Goal: Task Accomplishment & Management: Complete application form

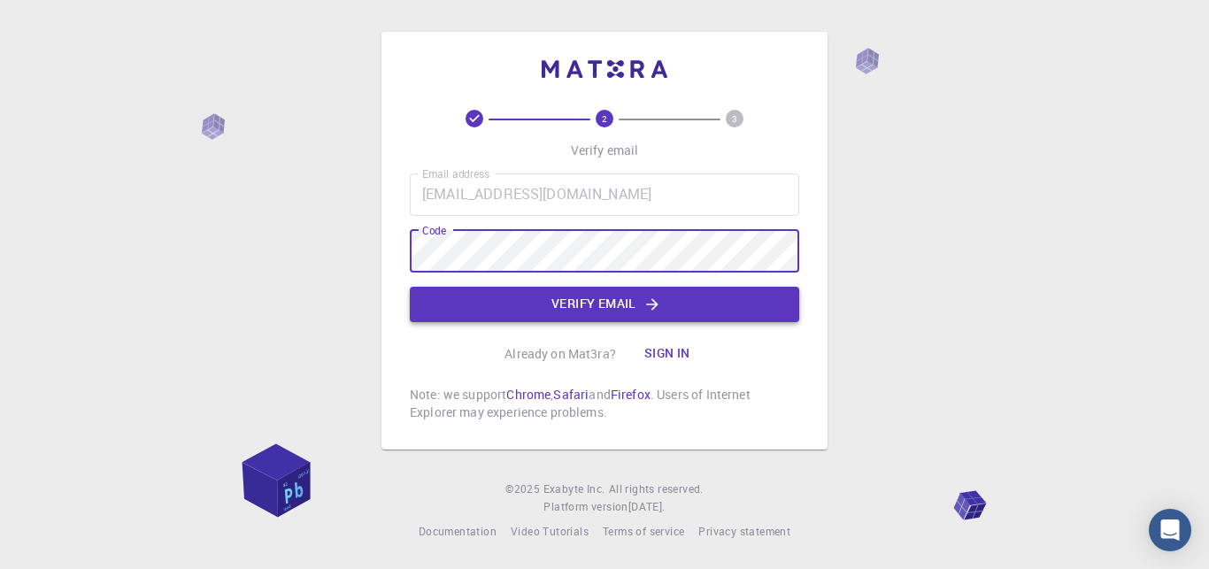
click at [600, 304] on button "Verify email" at bounding box center [604, 304] width 389 height 35
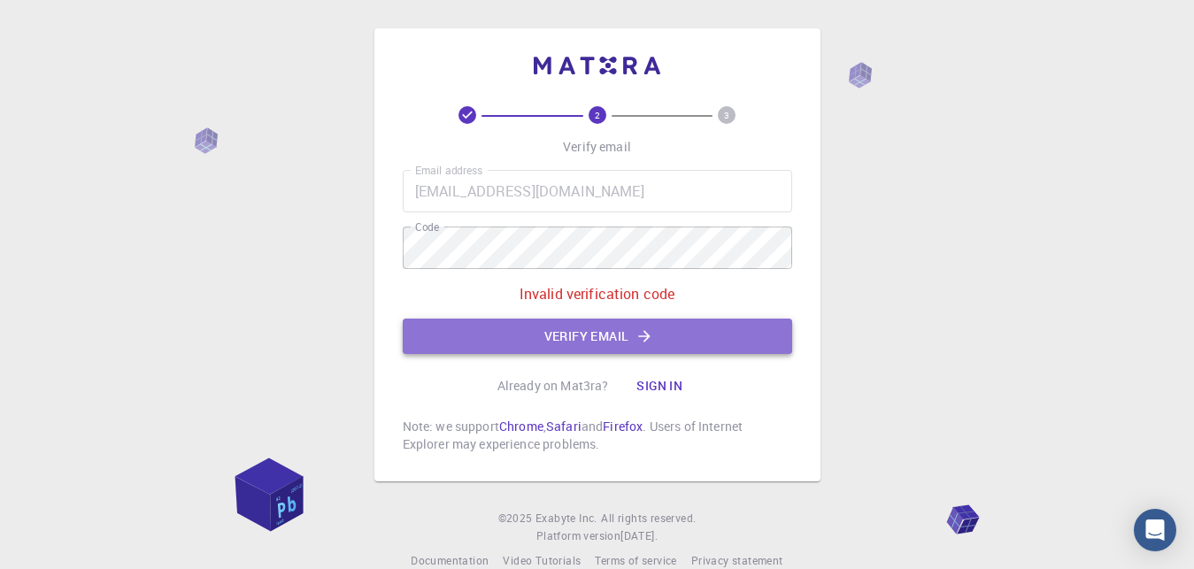
click at [582, 335] on button "Verify email" at bounding box center [597, 336] width 389 height 35
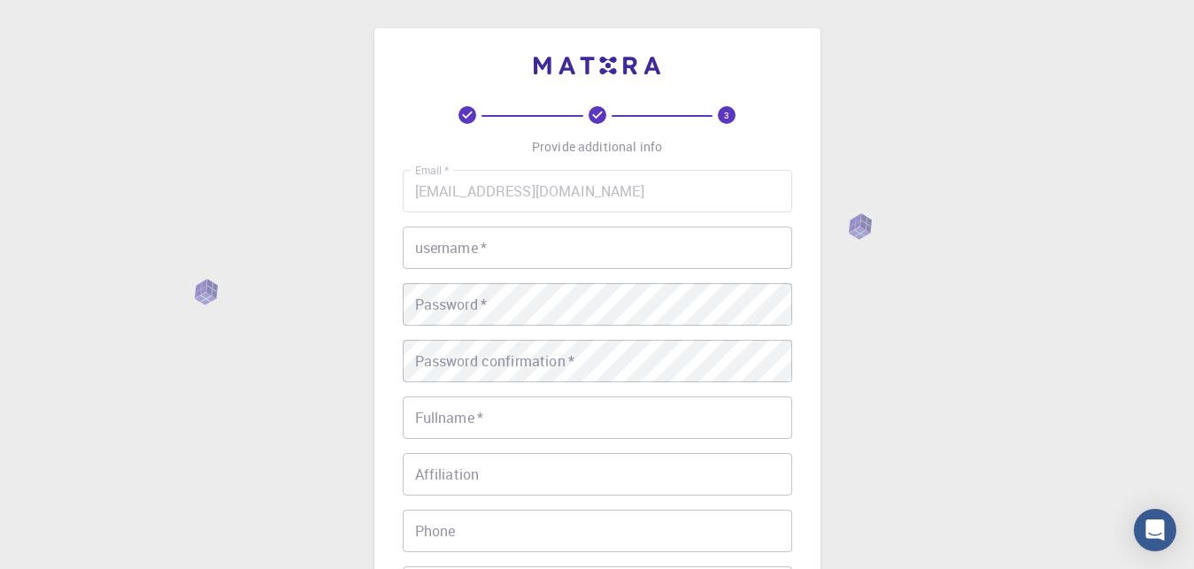
click at [469, 246] on input "username   *" at bounding box center [597, 248] width 389 height 42
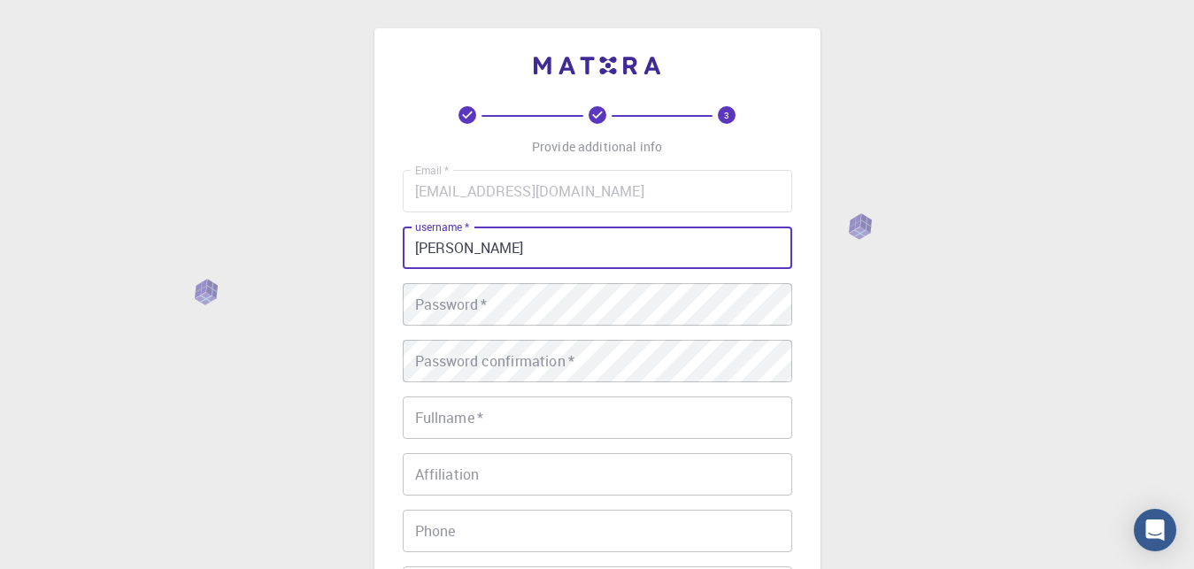
type input "[PERSON_NAME]"
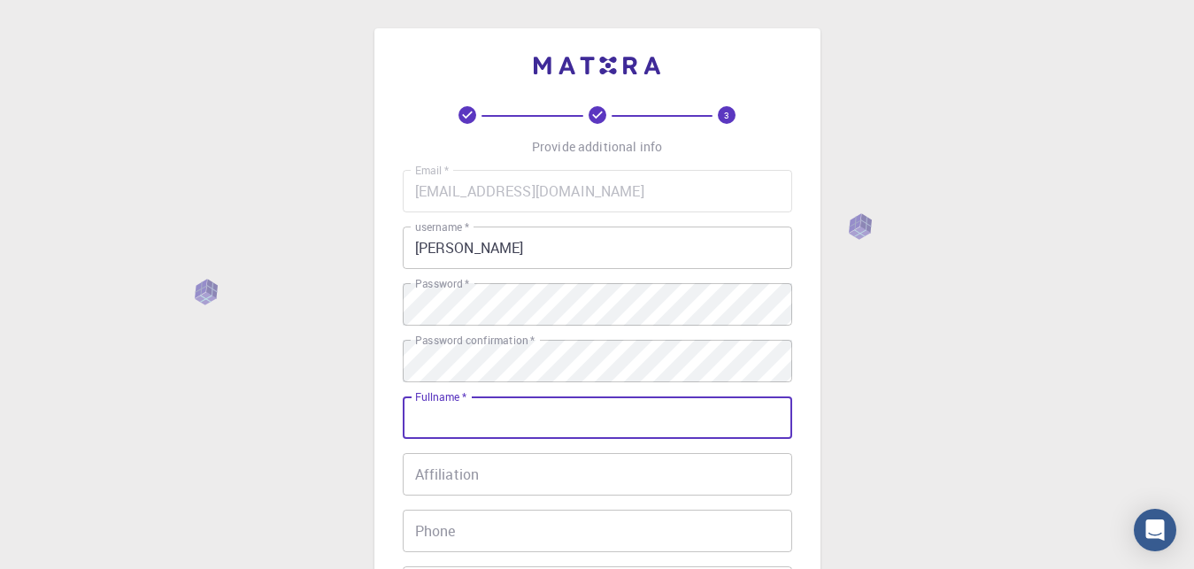
click at [464, 420] on input "Fullname   *" at bounding box center [597, 418] width 389 height 42
type input "[PERSON_NAME]"
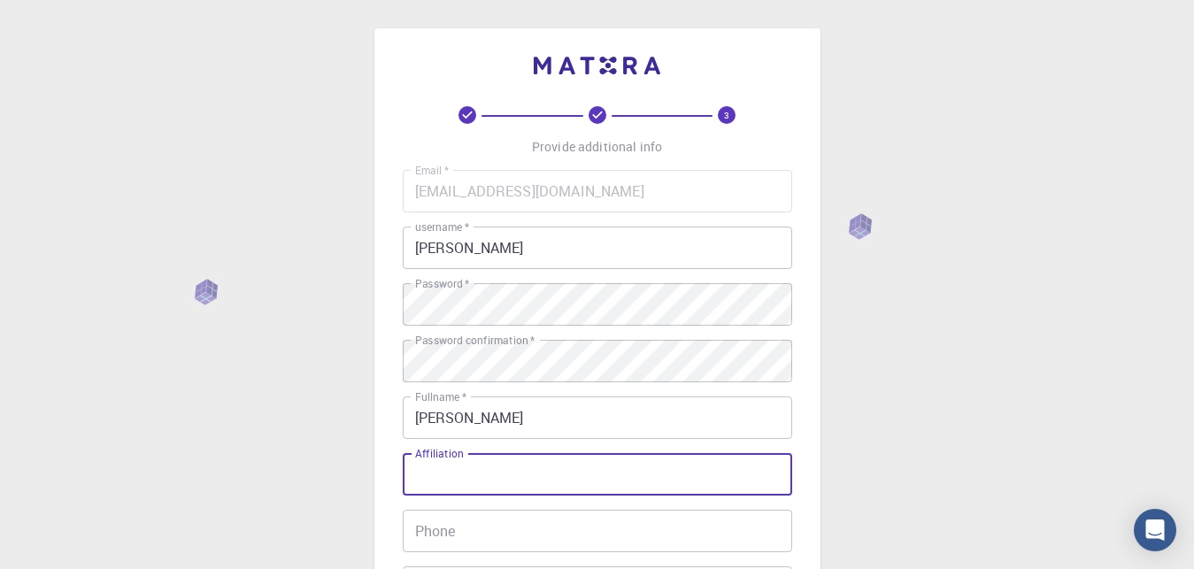
click at [465, 479] on input "Affiliation" at bounding box center [597, 474] width 389 height 42
type input "Physics"
click at [447, 523] on input "Phone" at bounding box center [597, 531] width 389 height 42
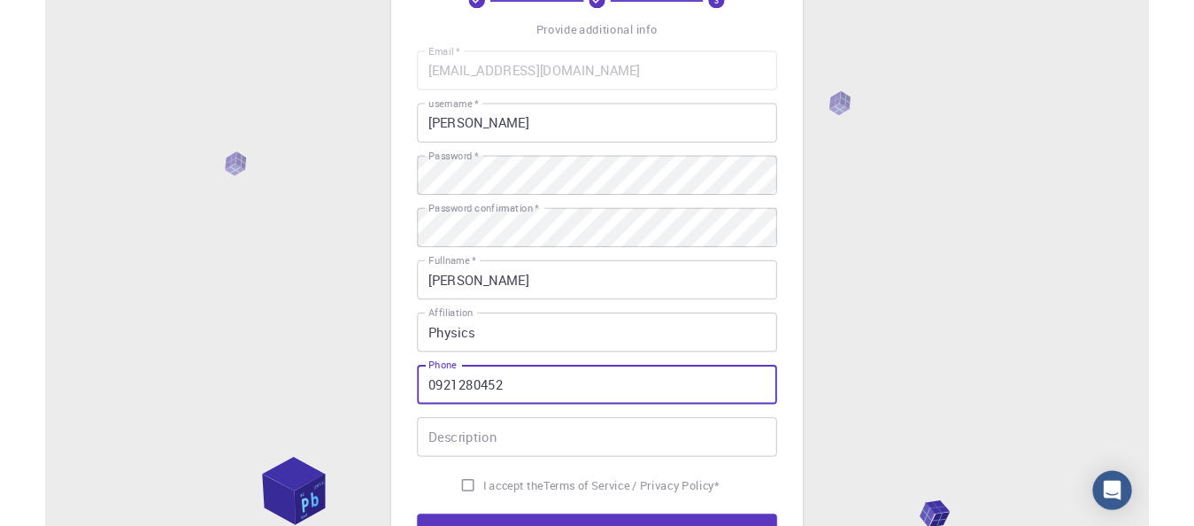
scroll to position [181, 0]
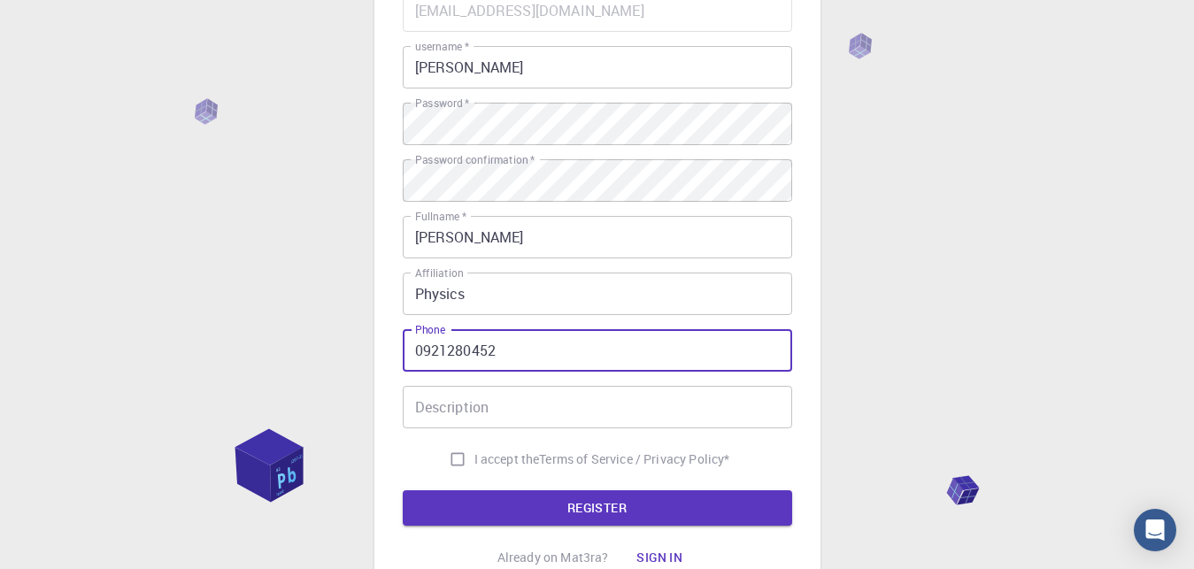
type input "0921280452"
click at [452, 404] on input "Description" at bounding box center [597, 407] width 389 height 42
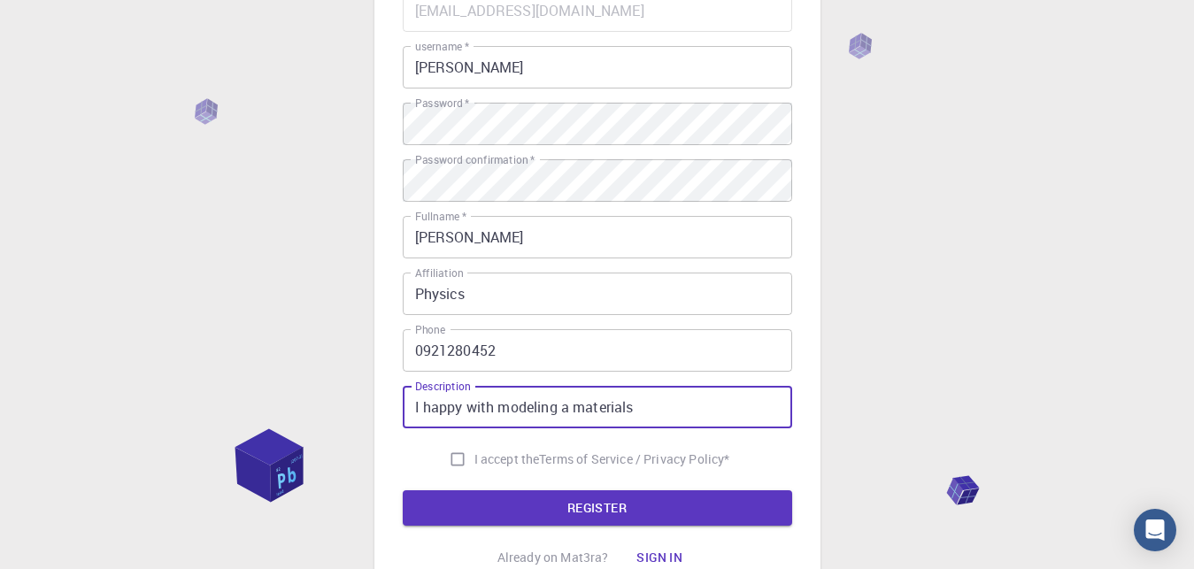
click at [568, 412] on input "I happy with modeling a materials" at bounding box center [597, 407] width 389 height 42
type input "I happy with modeling materials"
click at [451, 458] on input "I accept the Terms of Service / Privacy Policy *" at bounding box center [458, 460] width 34 height 34
checkbox input "true"
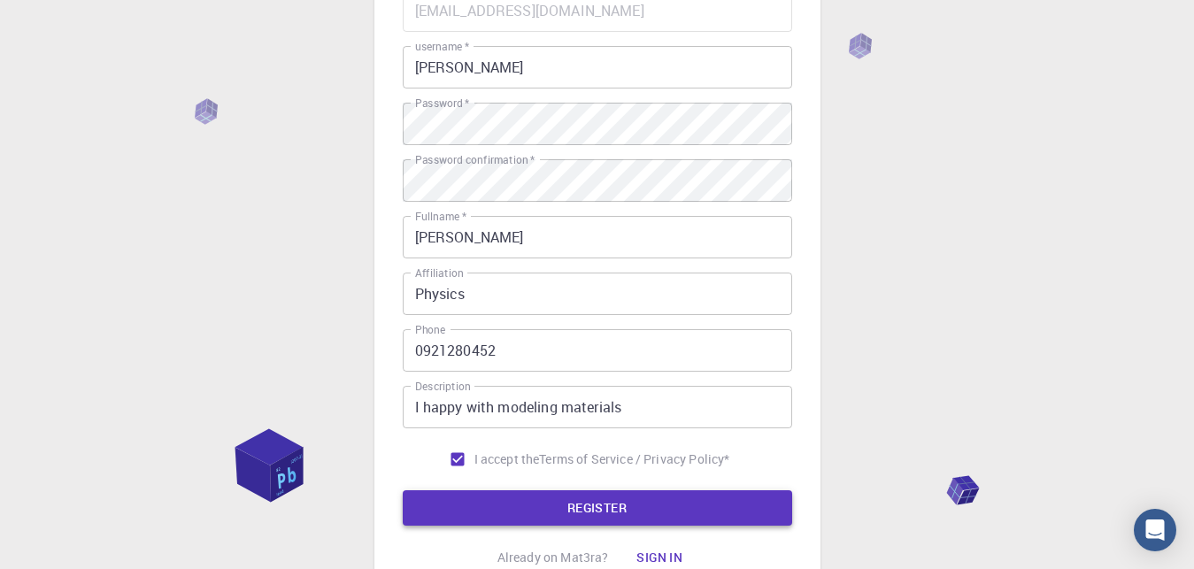
click at [559, 510] on button "REGISTER" at bounding box center [597, 507] width 389 height 35
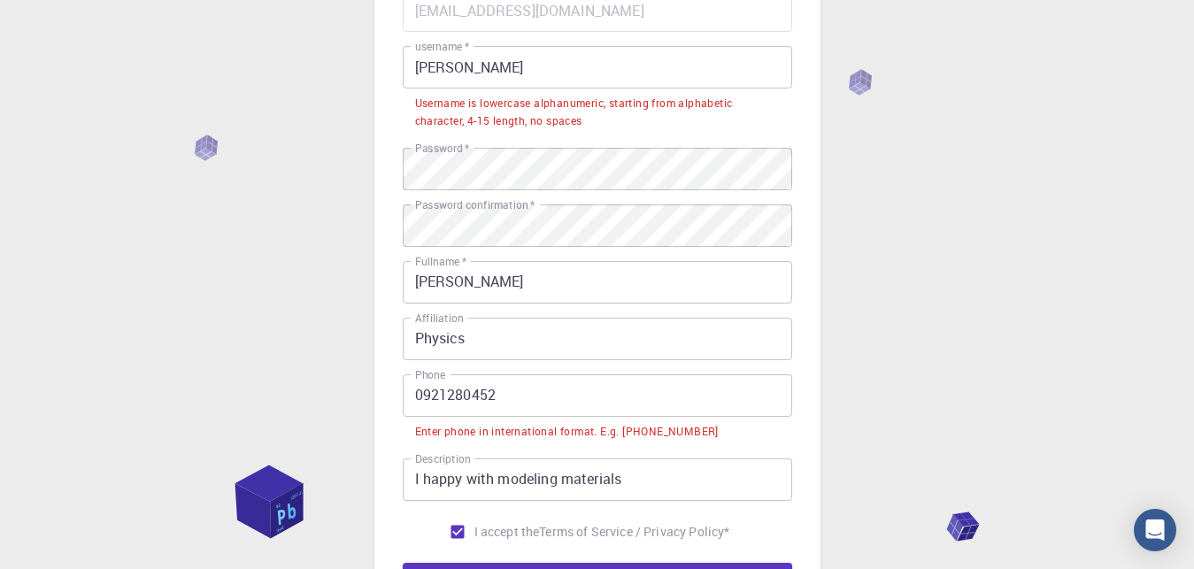
click at [417, 396] on input "0921280452" at bounding box center [597, 395] width 389 height 42
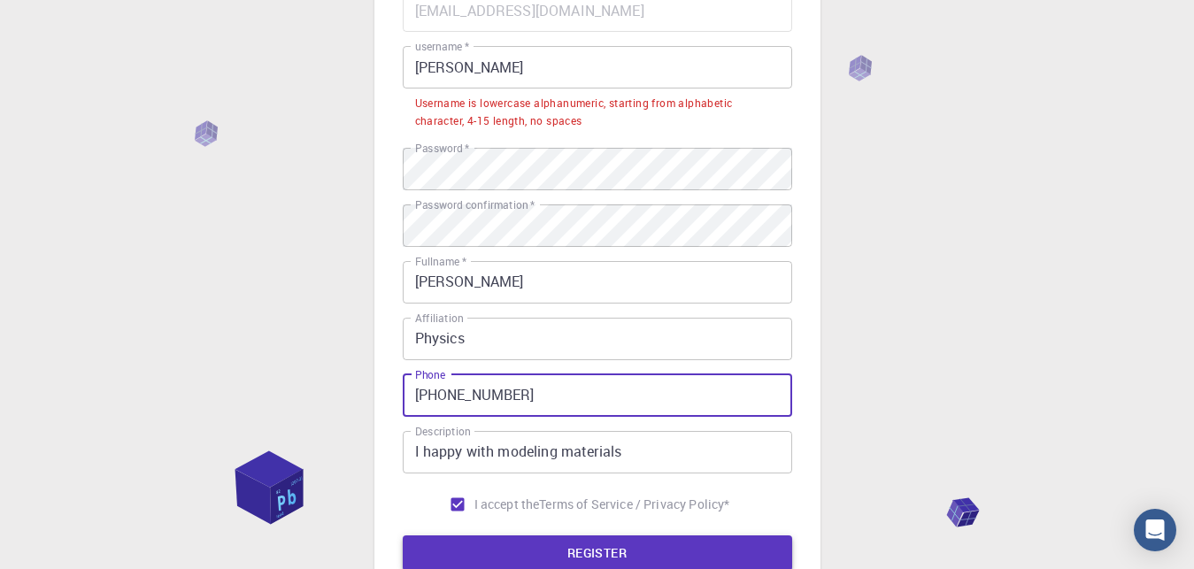
click at [604, 543] on button "REGISTER" at bounding box center [597, 552] width 389 height 35
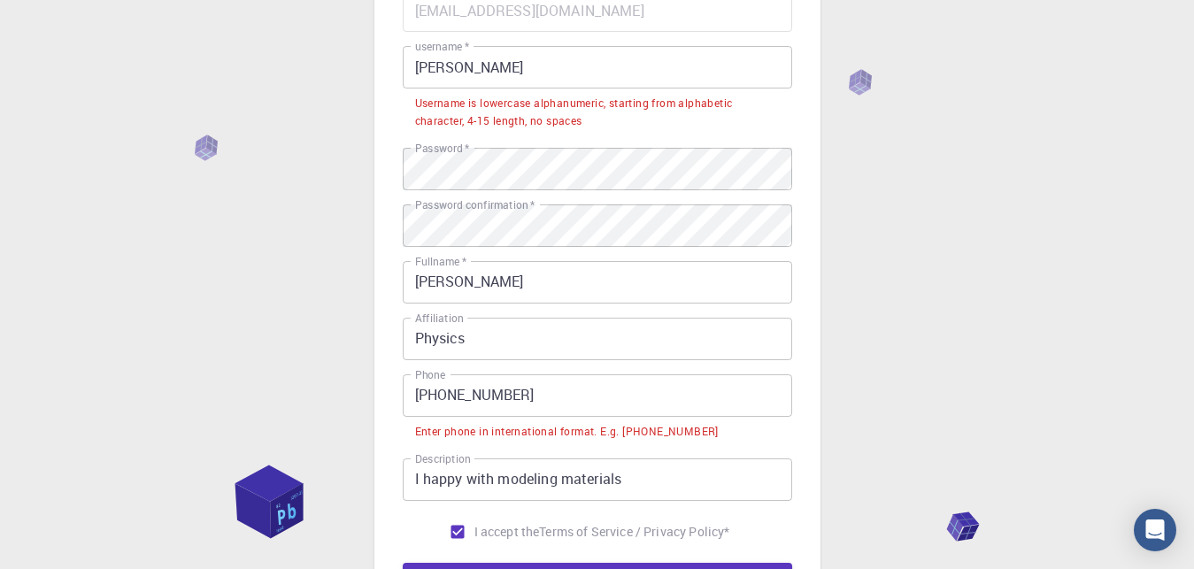
click at [456, 401] on input "[PHONE_NUMBER]" at bounding box center [597, 395] width 389 height 42
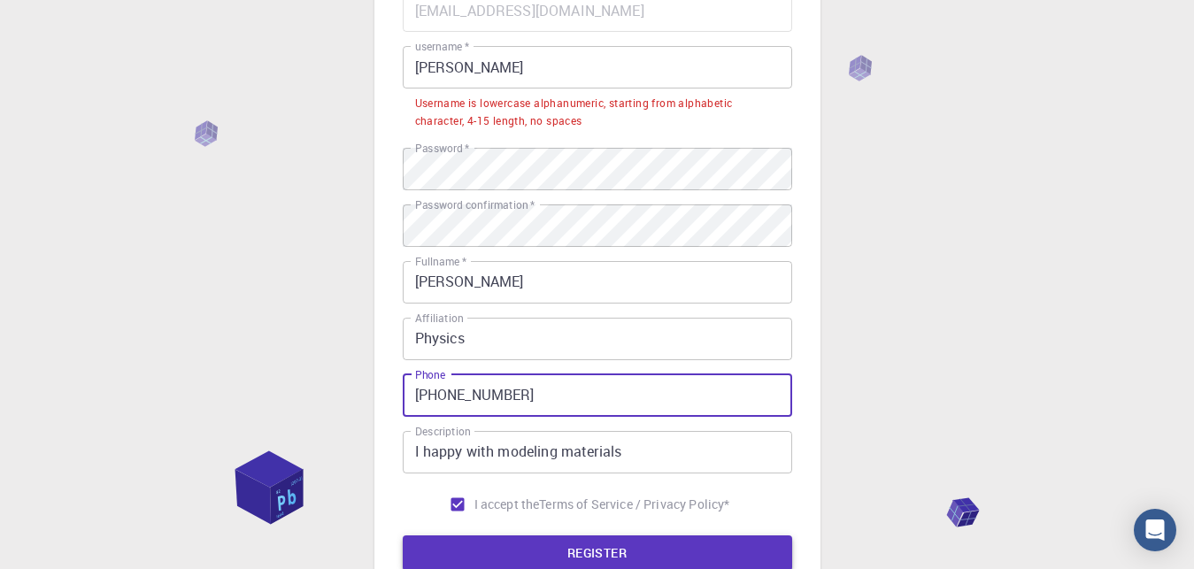
type input "[PHONE_NUMBER]"
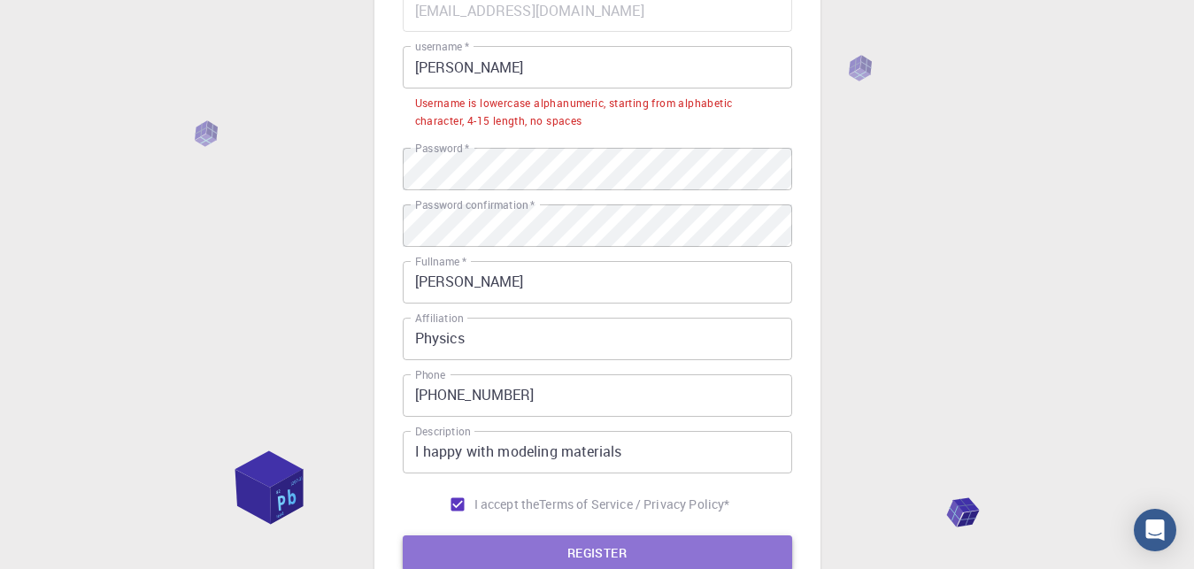
click at [601, 549] on button "REGISTER" at bounding box center [597, 552] width 389 height 35
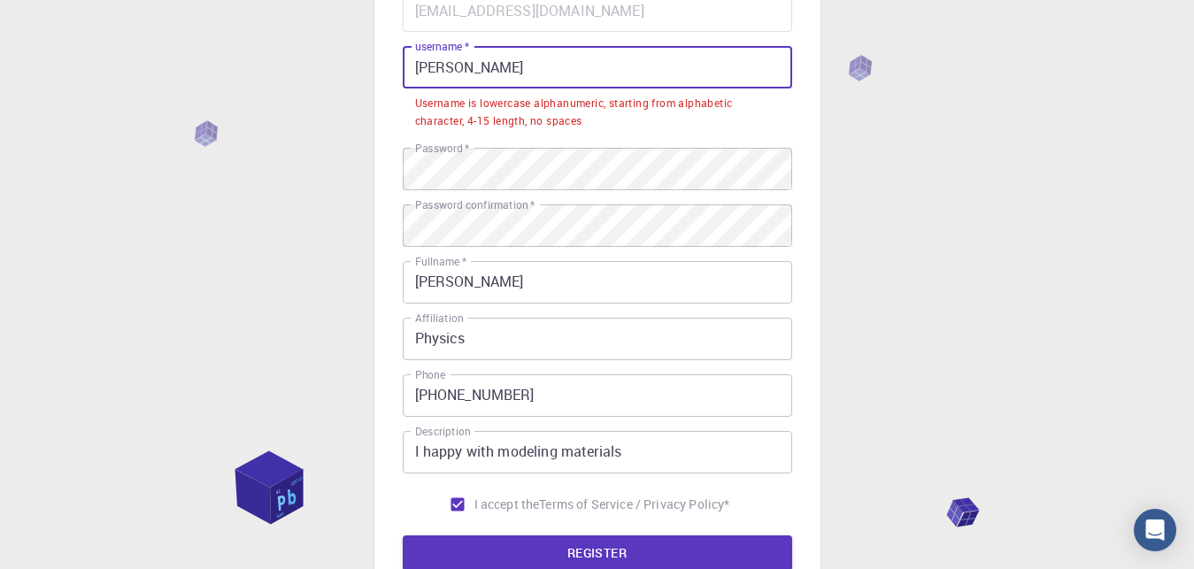
click at [502, 71] on input "[PERSON_NAME]" at bounding box center [597, 67] width 389 height 42
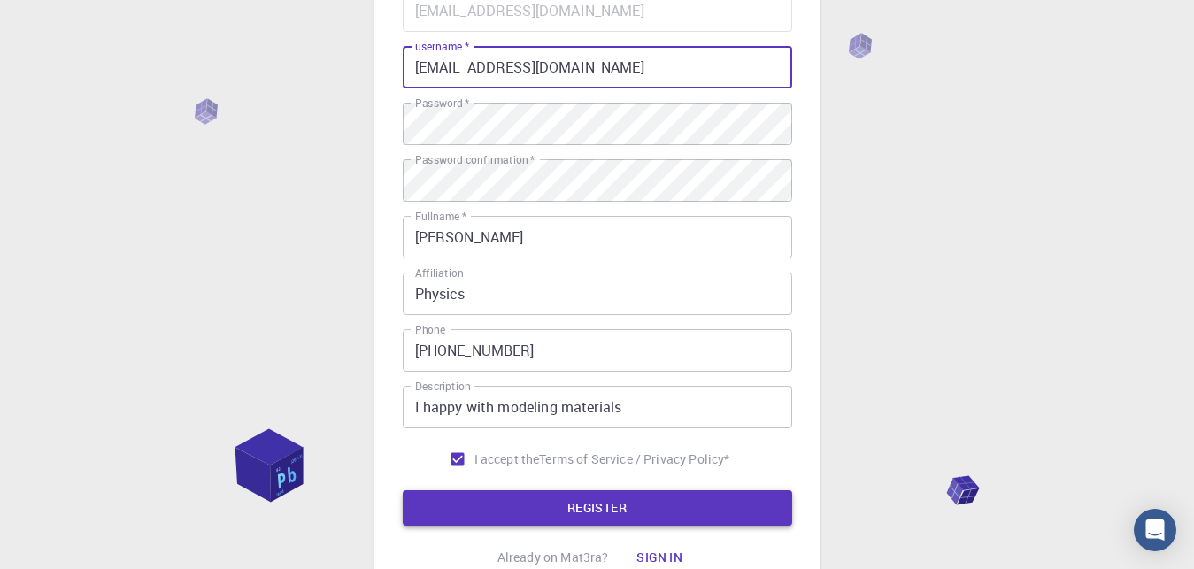
type input "[EMAIL_ADDRESS][DOMAIN_NAME]"
click at [612, 512] on button "REGISTER" at bounding box center [597, 507] width 389 height 35
